Goal: Task Accomplishment & Management: Manage account settings

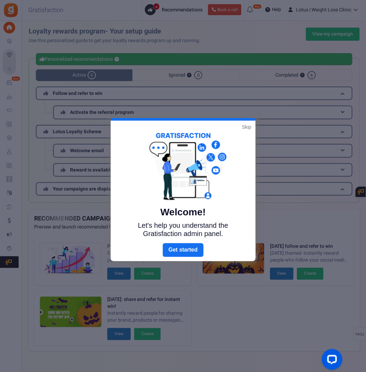
click at [244, 128] on link "Skip" at bounding box center [246, 127] width 9 height 7
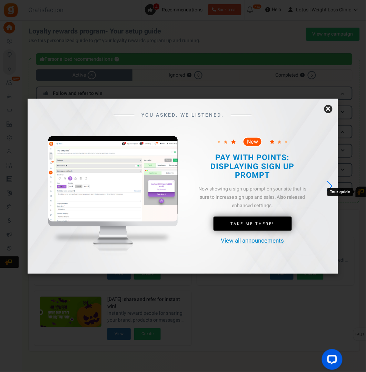
click at [331, 107] on link "×" at bounding box center [329, 109] width 8 height 8
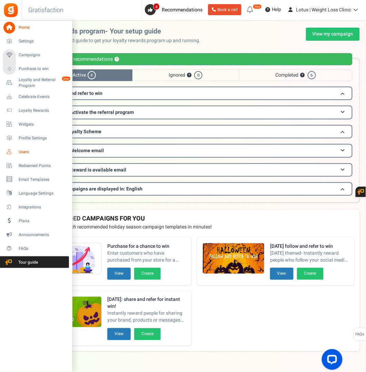
click at [23, 153] on span "Users" at bounding box center [43, 152] width 48 height 6
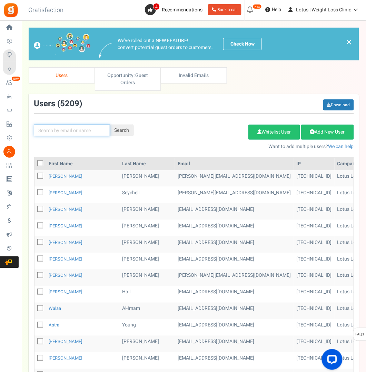
click at [51, 128] on input "text" at bounding box center [72, 131] width 76 height 12
paste input "[EMAIL_ADDRESS][DOMAIN_NAME]"
type input "[EMAIL_ADDRESS][DOMAIN_NAME]"
click at [123, 129] on div "Search" at bounding box center [121, 131] width 23 height 12
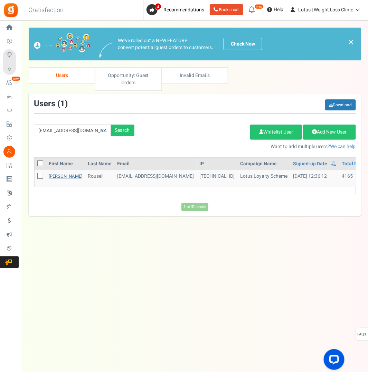
click at [60, 176] on link "Cherilyn" at bounding box center [65, 176] width 33 height 7
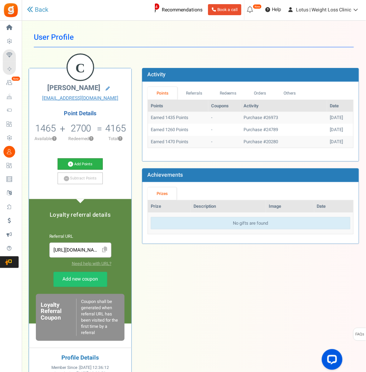
click at [73, 162] on link "Add Points" at bounding box center [80, 164] width 45 height 12
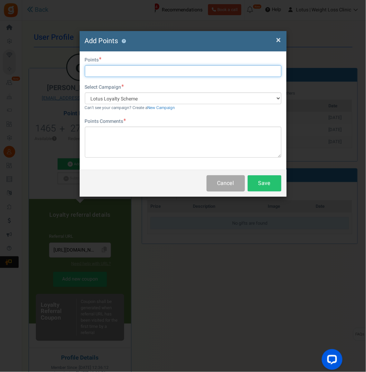
click at [106, 70] on input "text" at bounding box center [183, 71] width 197 height 12
type input "4374"
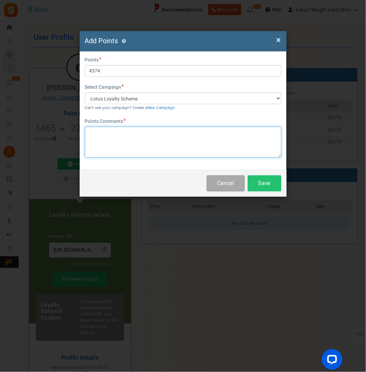
click at [103, 137] on textarea at bounding box center [183, 142] width 197 height 31
type textarea "compen"
